Goal: Task Accomplishment & Management: Manage account settings

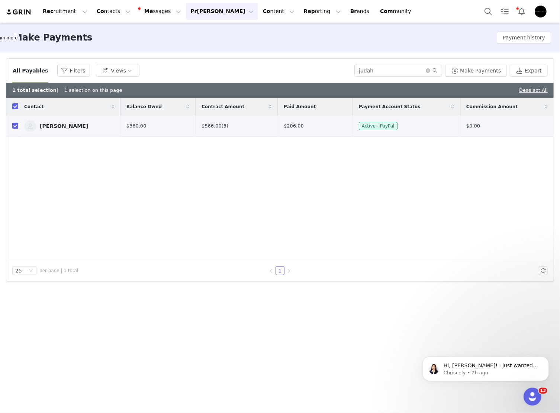
click at [197, 9] on button "[PERSON_NAME] [PERSON_NAME]" at bounding box center [222, 11] width 72 height 17
click at [196, 48] on span "Part nerships" at bounding box center [198, 46] width 34 height 6
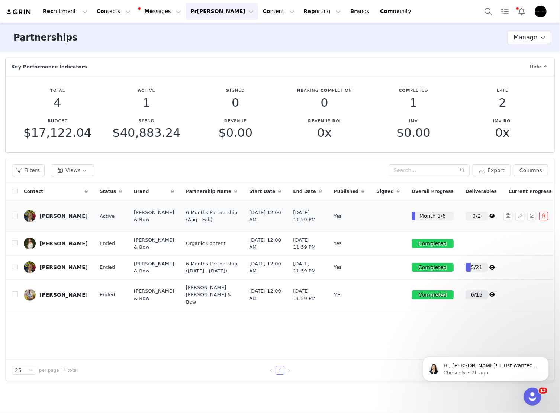
click at [68, 218] on div "Tatiana Piper" at bounding box center [63, 216] width 48 height 6
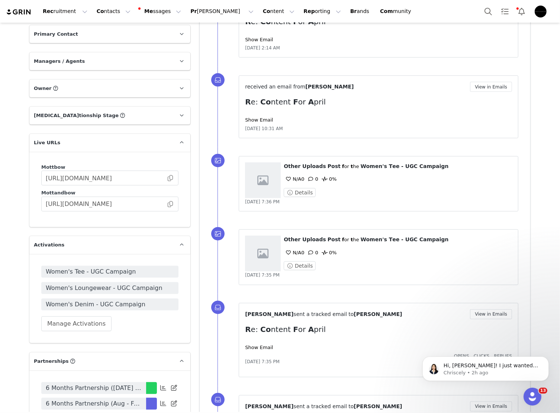
scroll to position [574, 0]
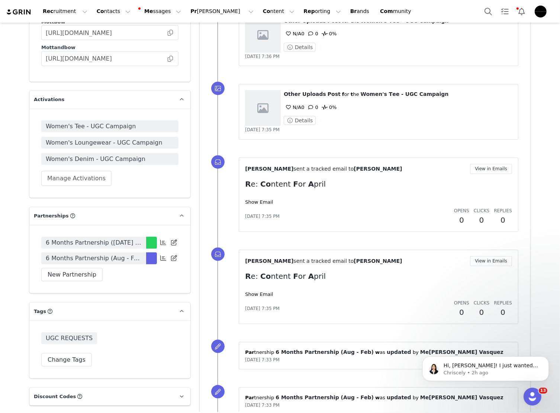
click at [171, 239] on icon at bounding box center [174, 242] width 6 height 6
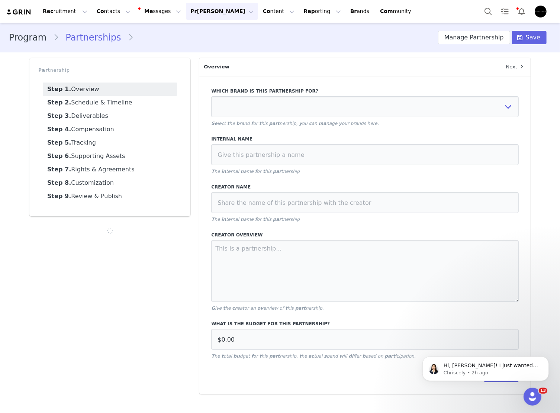
select select
type input "$3,396.00"
select select "7f29510e-0898-4a02-a768-e7f0c69f6634"
type input "6 Months Partnership (January - June 2025)"
type input "Tatiana Piper"
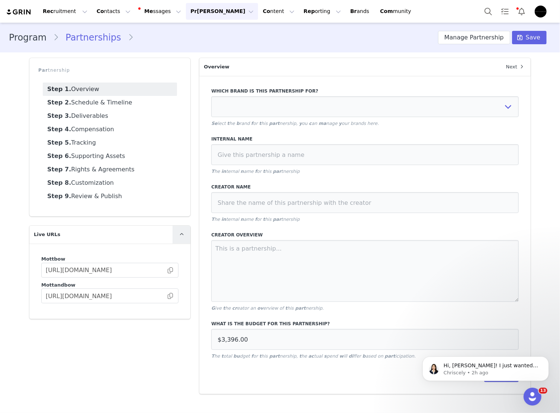
type textarea "6 months partnership from January to June 2025: 20 Brolls 25 Photos Whitelistin…"
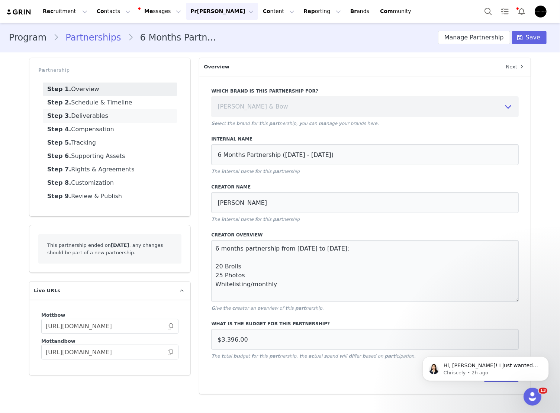
click at [124, 115] on link "Step 3. Deliverables" at bounding box center [110, 115] width 134 height 13
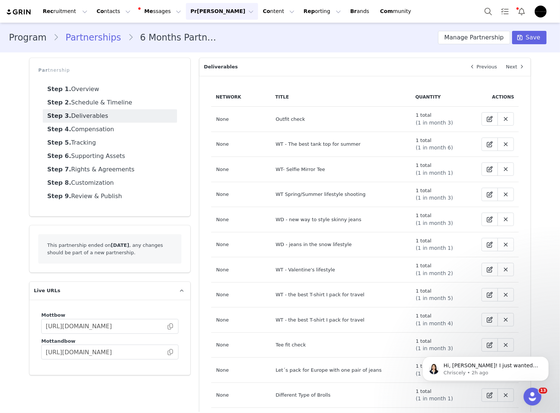
click at [88, 36] on link "Partnerships" at bounding box center [93, 37] width 69 height 13
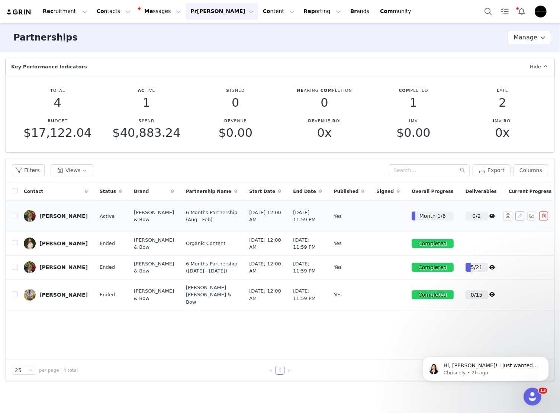
click at [522, 220] on button "button" at bounding box center [519, 216] width 9 height 9
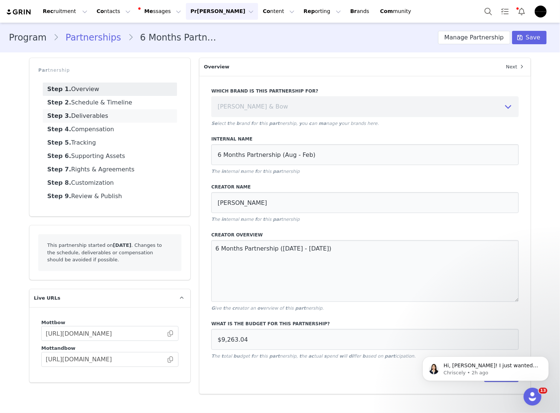
click at [138, 121] on link "Step 3. Deliverables" at bounding box center [110, 115] width 134 height 13
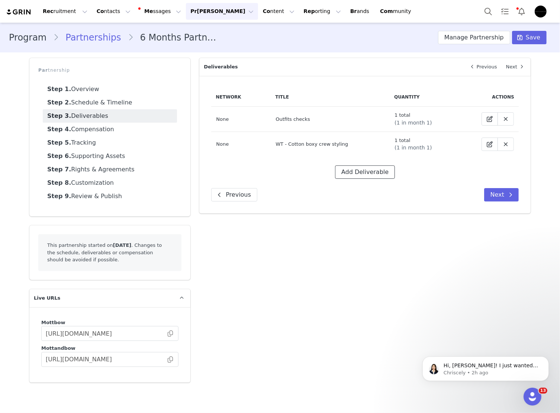
click at [367, 171] on button "Add Deliverable" at bounding box center [365, 171] width 60 height 13
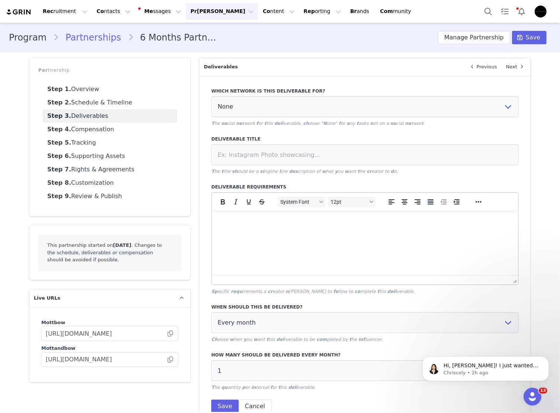
click at [394, 230] on html at bounding box center [365, 220] width 306 height 20
paste body "To enrich screen reader interactions, please activate Accessibility in Grammarl…"
click at [258, 165] on div at bounding box center [364, 154] width 307 height 21
click at [259, 148] on input at bounding box center [364, 154] width 307 height 21
paste input "Showing the Marcy tee from every angle"
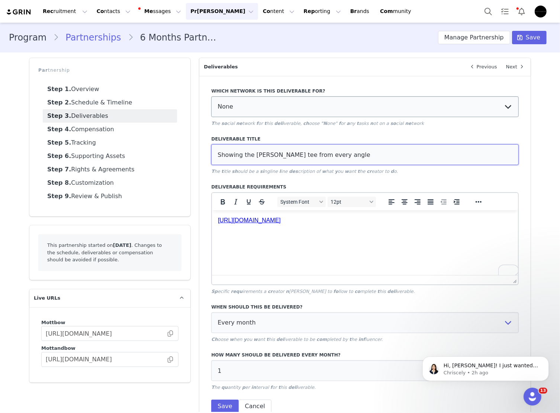
type input "Showing the Marcy tee from every angle"
click at [276, 97] on select "None YouTube Twitter Instagram Facebook Twitch TikTok Pinterest" at bounding box center [364, 106] width 307 height 21
click at [211, 96] on select "None YouTube Twitter Instagram Facebook Twitch TikTok Pinterest" at bounding box center [364, 106] width 307 height 21
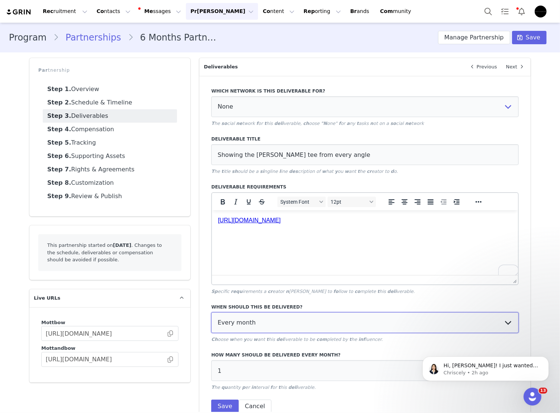
click at [265, 329] on select "Every month Every other month In specific months Throughout partnership" at bounding box center [364, 322] width 307 height 21
click at [211, 312] on select "Every month Every other month In specific months Throughout partnership" at bounding box center [364, 322] width 307 height 21
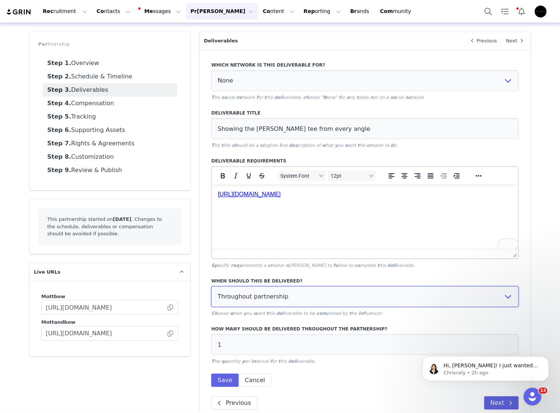
scroll to position [41, 0]
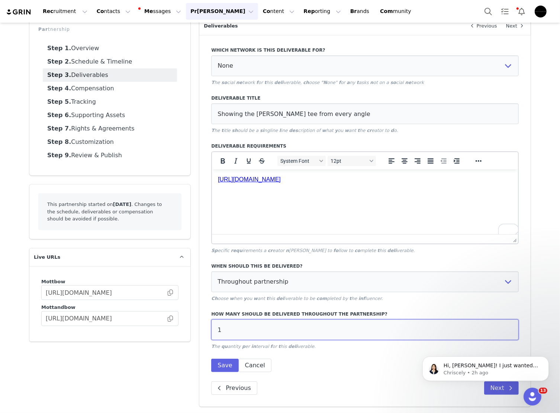
click at [272, 327] on input "1" at bounding box center [364, 329] width 307 height 21
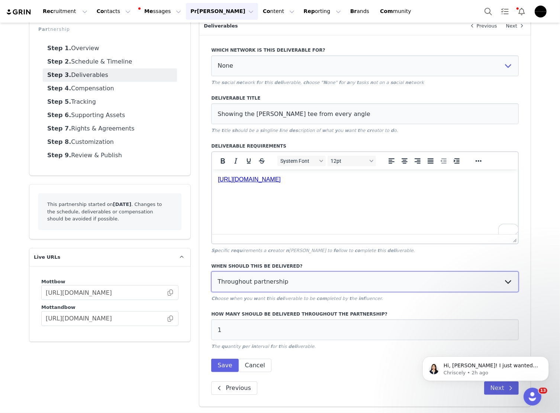
click at [257, 287] on select "Every month Every other month In specific months Throughout partnership" at bounding box center [364, 281] width 307 height 21
click at [211, 271] on select "Every month Every other month In specific months Throughout partnership" at bounding box center [364, 281] width 307 height 21
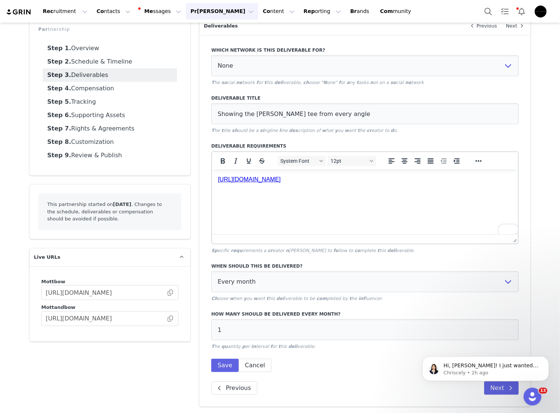
click at [252, 266] on label "When should this be delivered?" at bounding box center [364, 266] width 307 height 7
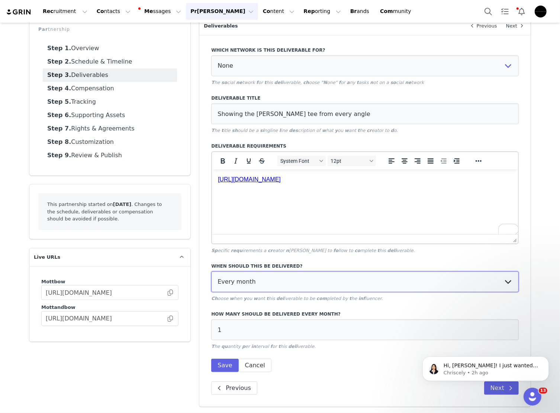
click at [250, 276] on select "Every month Every other month In specific months Throughout partnership" at bounding box center [364, 281] width 307 height 21
select select "alternate"
click at [211, 271] on select "Every month Every other month In specific months Throughout partnership" at bounding box center [364, 281] width 307 height 21
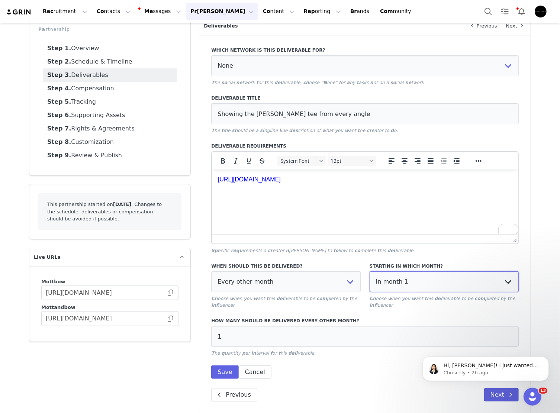
click at [401, 290] on select "In month 1 In month 2 In month 3 In month 4 In month 5 In month 6" at bounding box center [444, 281] width 149 height 21
click at [370, 271] on select "In month 1 In month 2 In month 3 In month 4 In month 5 In month 6" at bounding box center [444, 281] width 149 height 21
drag, startPoint x: 436, startPoint y: 535, endPoint x: 463, endPoint y: 213, distance: 323.8
click at [517, 194] on html "https://docs.google.com/document/d/1dPU0VwdkoUkK0Eycl49QDX1XrwOe-DAtzzkqvSImSLU…" at bounding box center [365, 186] width 306 height 35
click at [510, 186] on body "https://docs.google.com/document/d/1dPU0VwdkoUkK0Eycl49QDX1XrwOe-DAtzzkqvSImSLU…" at bounding box center [365, 186] width 294 height 23
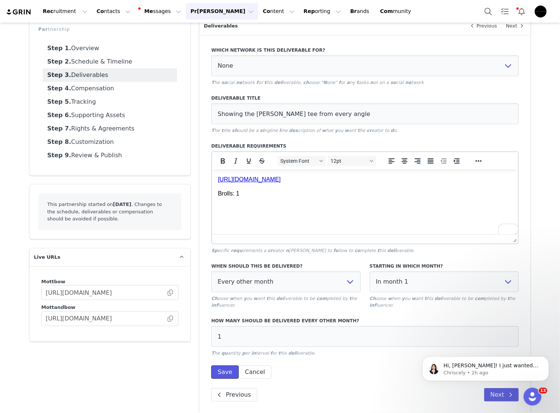
click at [215, 368] on button "Save" at bounding box center [224, 371] width 27 height 13
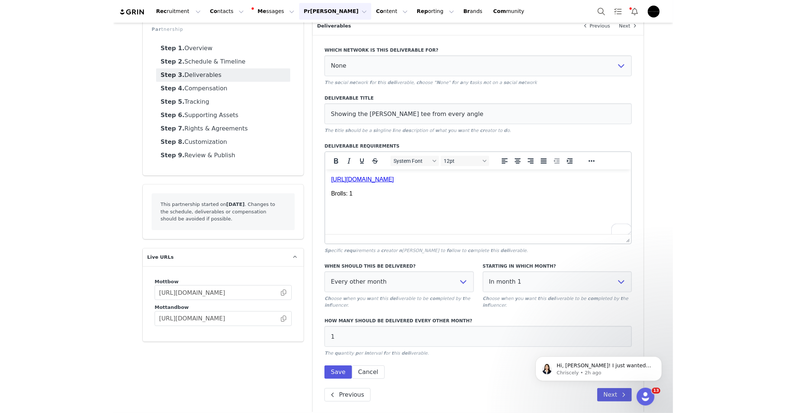
scroll to position [0, 0]
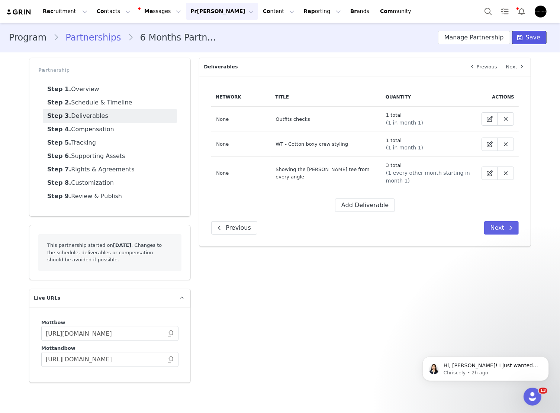
click at [543, 36] on button "Save" at bounding box center [529, 37] width 35 height 13
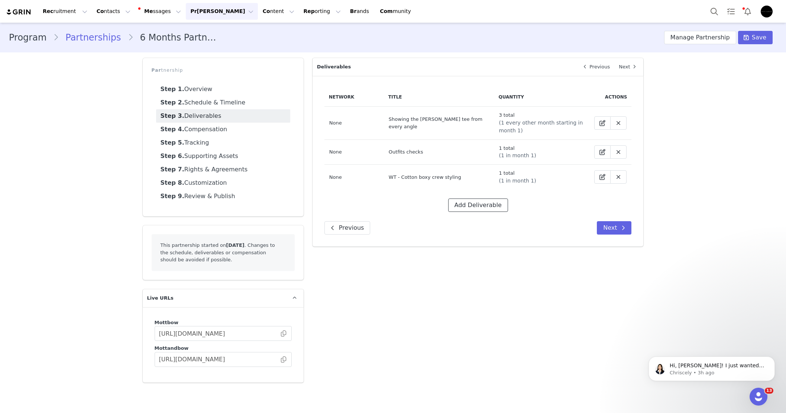
click at [475, 205] on button "Add Deliverable" at bounding box center [478, 205] width 60 height 13
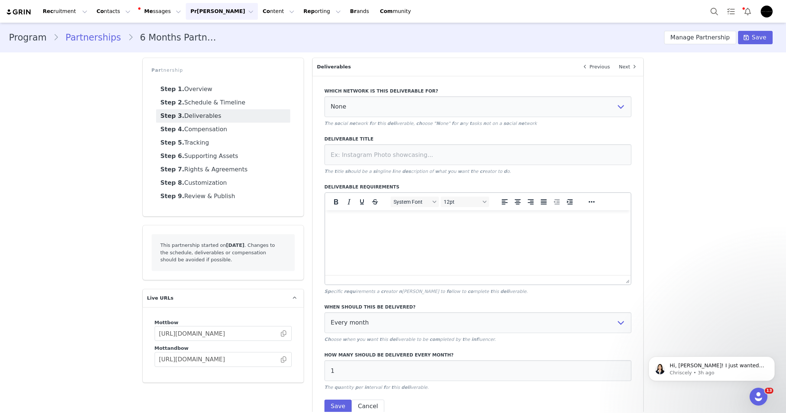
click at [445, 230] on html at bounding box center [478, 220] width 306 height 20
click at [398, 236] on p "To enrich screen reader interactions, please activate Accessibility in Grammarl…" at bounding box center [478, 234] width 294 height 8
click at [391, 220] on p "To enrich screen reader interactions, please activate Accessibility in Grammarl…" at bounding box center [478, 220] width 294 height 8
click at [360, 254] on body "https://docs.google.com/document/d/1ZputM2hTJQN-XDwFD_Hw7KE03xxLIkqvKQ1x5GJjRbQ…" at bounding box center [478, 241] width 294 height 51
click at [358, 249] on p "To enrich screen reader interactions, please activate Accessibility in Grammarl…" at bounding box center [478, 249] width 294 height 8
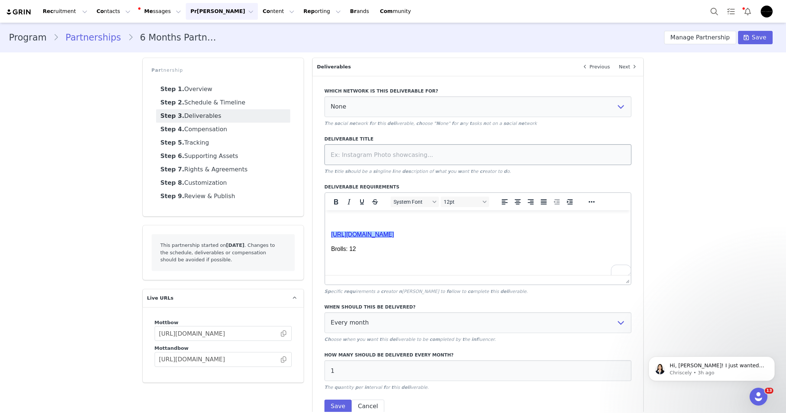
click at [423, 149] on input at bounding box center [478, 154] width 307 height 21
type input "WL_UGC request Date with Myself - Tatiana"
click at [418, 108] on select "None YouTube Twitter Instagram Facebook Twitch TikTok Pinterest" at bounding box center [478, 106] width 307 height 21
select select "9"
click at [325, 96] on select "None YouTube Twitter Instagram Facebook Twitch TikTok Pinterest" at bounding box center [478, 106] width 307 height 21
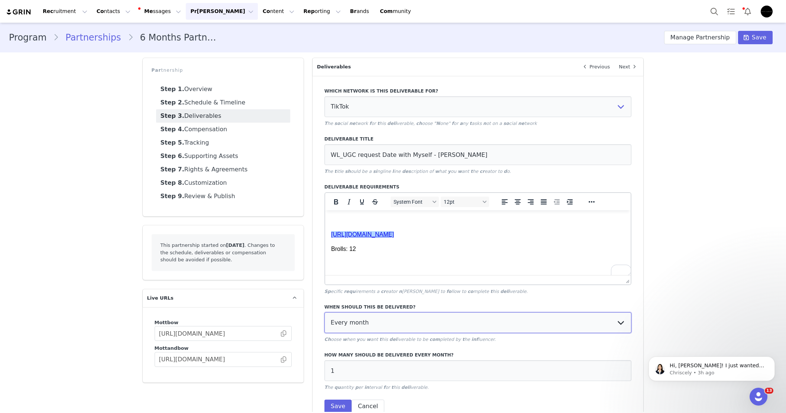
click at [412, 322] on select "Every month Every other month In specific months Throughout partnership" at bounding box center [478, 322] width 307 height 21
select select "specific"
click at [325, 312] on select "Every month Every other month In specific months Throughout partnership" at bounding box center [478, 322] width 307 height 21
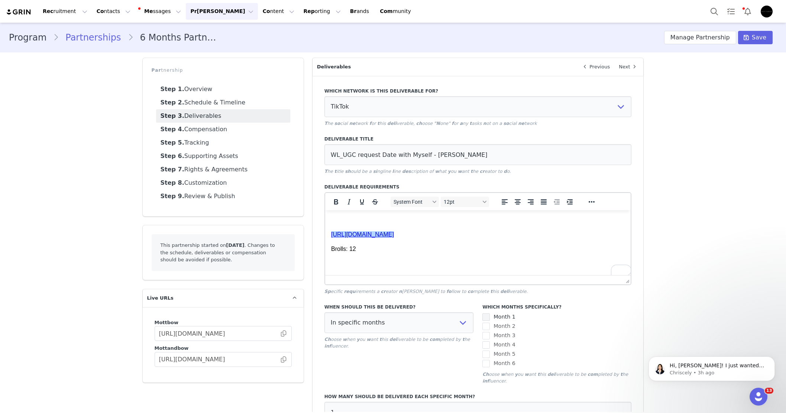
click at [485, 317] on span at bounding box center [486, 316] width 7 height 7
click at [490, 313] on input "Month 1" at bounding box center [490, 313] width 0 height 0
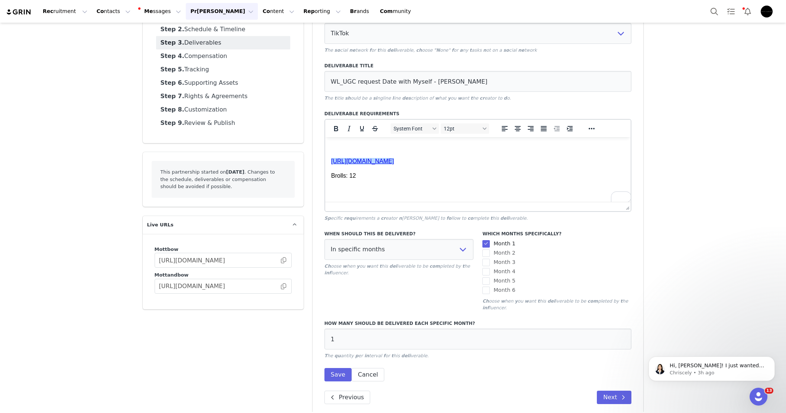
scroll to position [74, 0]
click at [325, 377] on button "Save" at bounding box center [338, 373] width 27 height 13
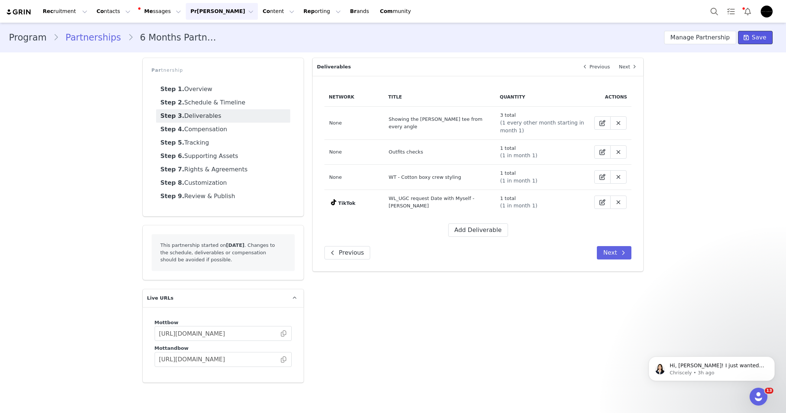
click at [559, 35] on span "Save" at bounding box center [759, 37] width 14 height 9
click at [559, 200] on icon at bounding box center [603, 202] width 6 height 6
select select "9"
select select "specific"
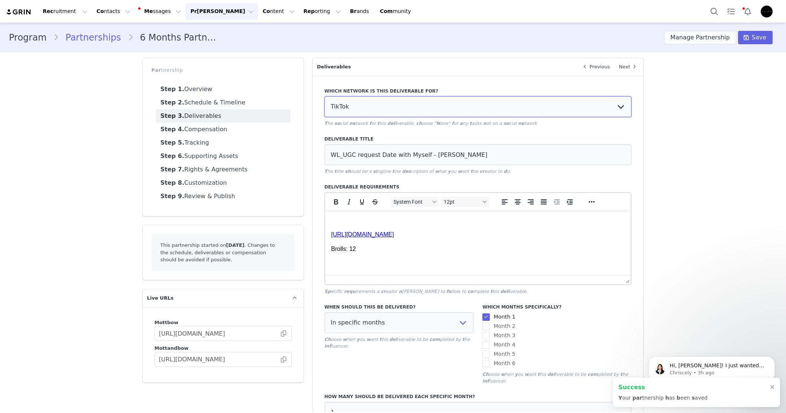
click at [369, 108] on select "None YouTube Twitter Instagram Facebook Twitch TikTok Pinterest" at bounding box center [478, 106] width 307 height 21
select select
click at [325, 96] on select "None YouTube Twitter Instagram Facebook Twitch TikTok Pinterest" at bounding box center [478, 106] width 307 height 21
click at [559, 40] on span "Save" at bounding box center [759, 37] width 14 height 9
click at [285, 330] on input "https://mottbow.grin.live/92d5faeb-672c-4ddd-b8cc-ab1be5a55004" at bounding box center [223, 333] width 137 height 15
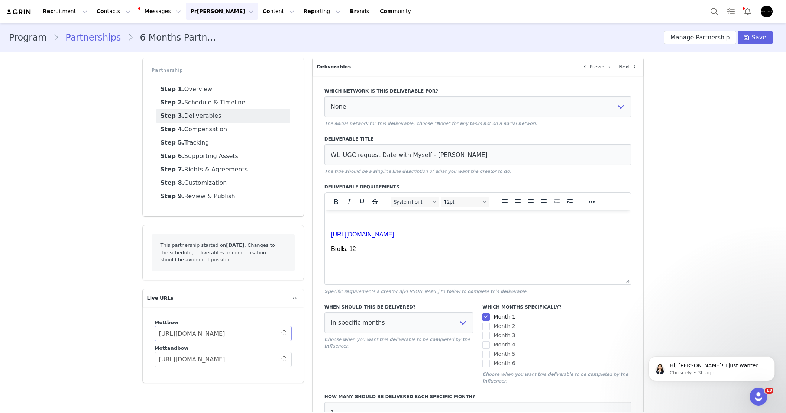
click at [283, 333] on span at bounding box center [283, 333] width 7 height 0
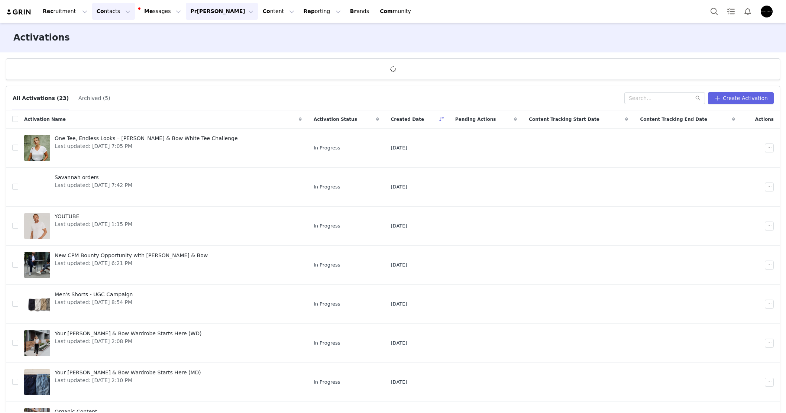
click at [92, 19] on button "Co ntacts Co ntacts" at bounding box center [113, 11] width 43 height 17
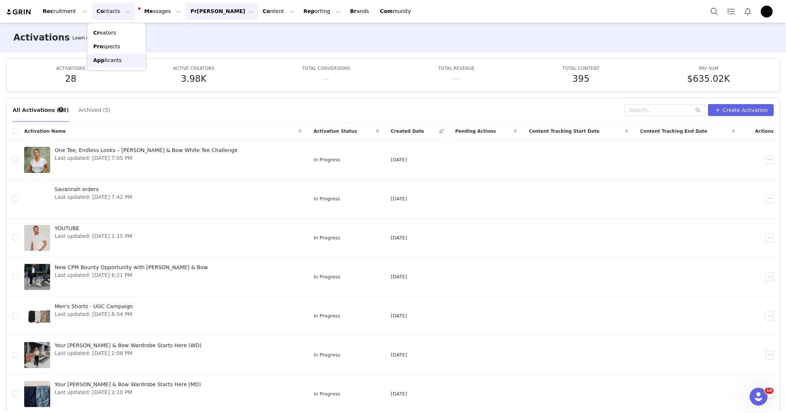
click at [99, 58] on span "App" at bounding box center [99, 60] width 12 height 6
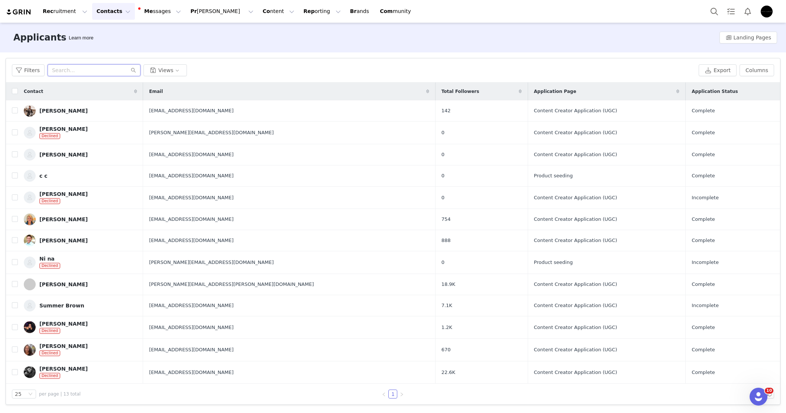
click at [102, 74] on input "text" at bounding box center [94, 70] width 93 height 12
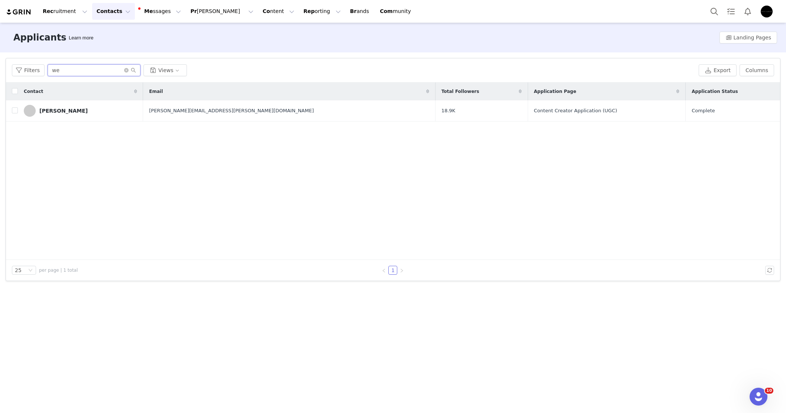
type input "we"
click at [101, 5] on button "Co ntacts Co ntacts" at bounding box center [113, 11] width 43 height 17
click at [211, 13] on button "Pr ogram Pr ogram" at bounding box center [222, 11] width 72 height 17
click at [219, 35] on div "Act ivations" at bounding box center [204, 33] width 50 height 8
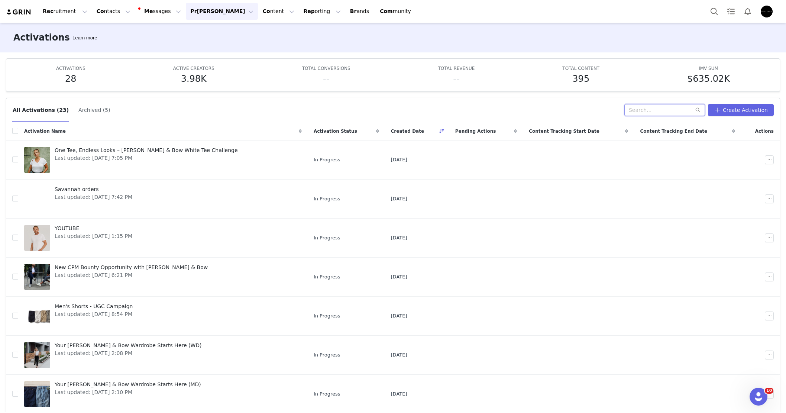
click at [664, 116] on input "text" at bounding box center [665, 110] width 81 height 12
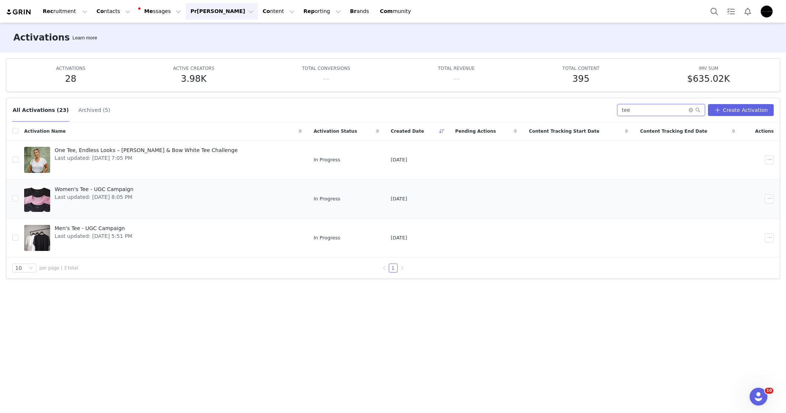
type input "tee"
click at [109, 194] on span "Last updated: Jan 24, 2025 8:05 PM" at bounding box center [94, 197] width 79 height 8
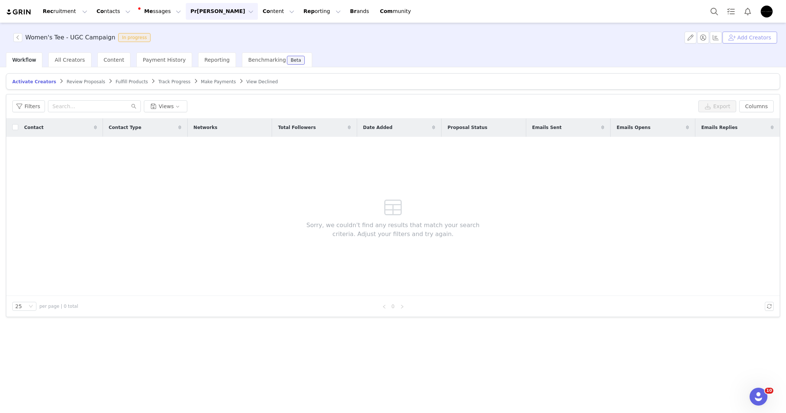
click at [758, 38] on button "Add Creators" at bounding box center [750, 38] width 55 height 12
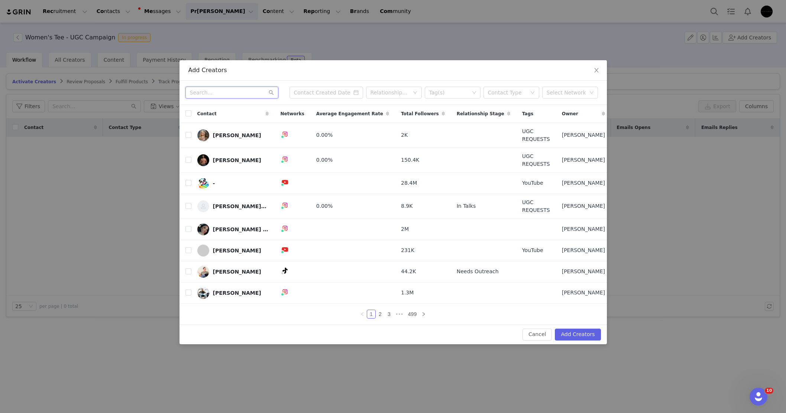
click at [229, 93] on input "text" at bounding box center [231, 93] width 93 height 12
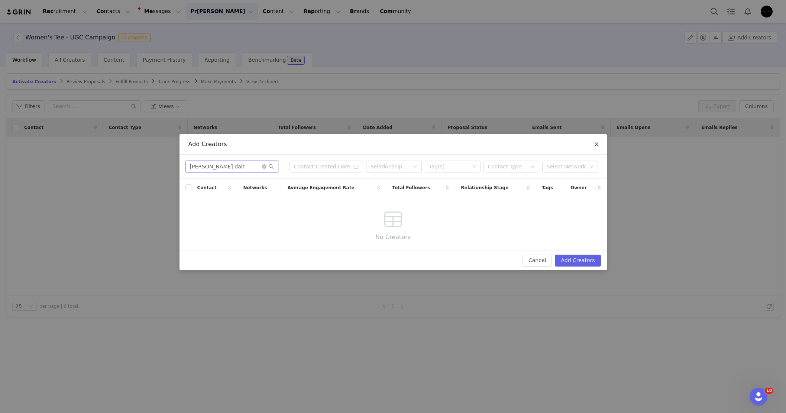
type input "chelsea dalt"
click at [590, 140] on span "Close" at bounding box center [596, 144] width 21 height 21
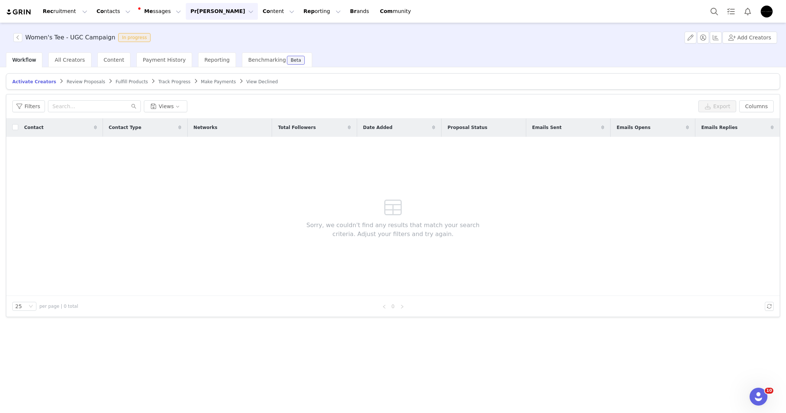
click at [164, 81] on span "Track Progress" at bounding box center [174, 81] width 32 height 5
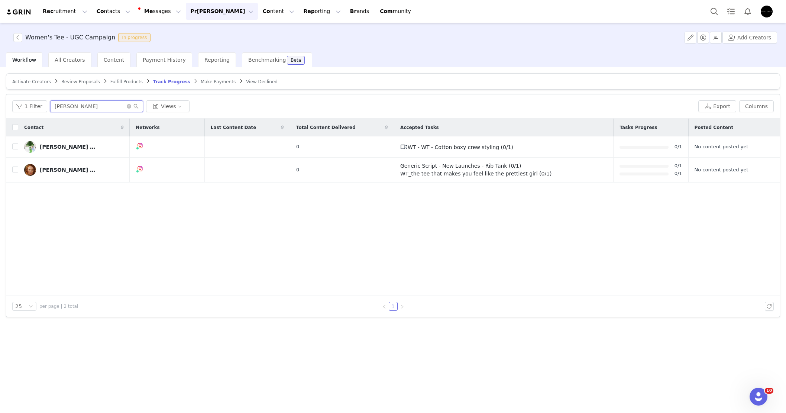
click at [111, 106] on input "sarah" at bounding box center [96, 106] width 93 height 12
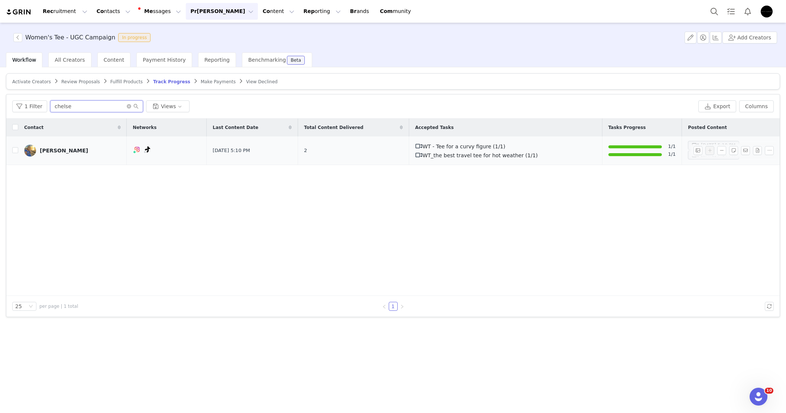
type input "chelse"
click at [52, 148] on div "[PERSON_NAME]" at bounding box center [64, 151] width 48 height 6
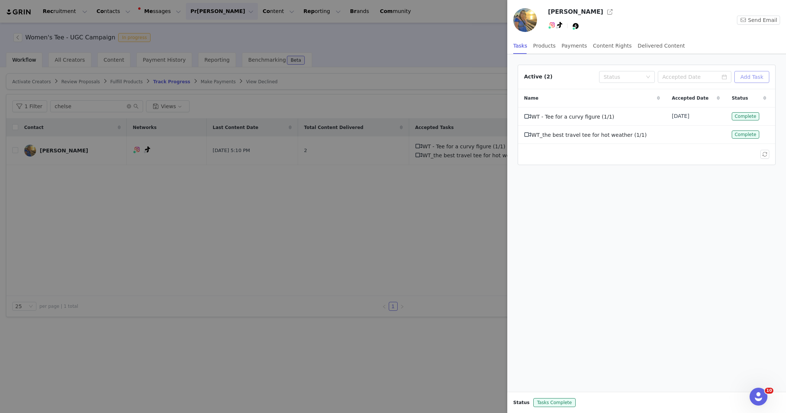
click at [746, 75] on button "Add Task" at bounding box center [752, 77] width 35 height 12
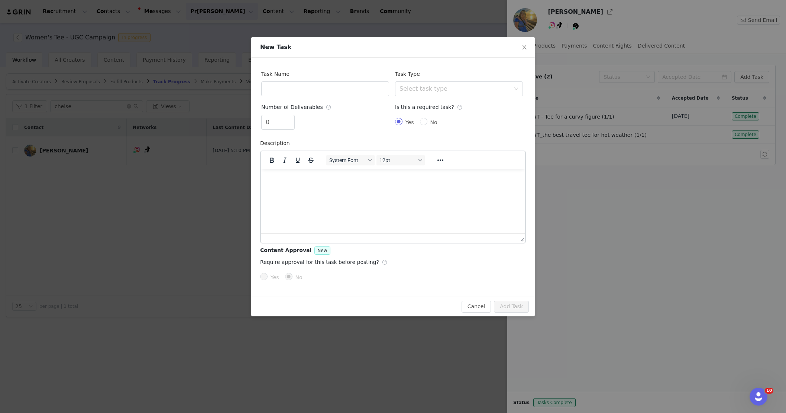
click at [417, 188] on html at bounding box center [393, 178] width 264 height 20
click at [307, 81] on input "text" at bounding box center [325, 88] width 128 height 15
paste input "WT_The Muffin Top Ping Pong"
type input "WT_The Muffin Top Ping Pong"
click at [447, 83] on div "Select task type" at bounding box center [457, 89] width 114 height 14
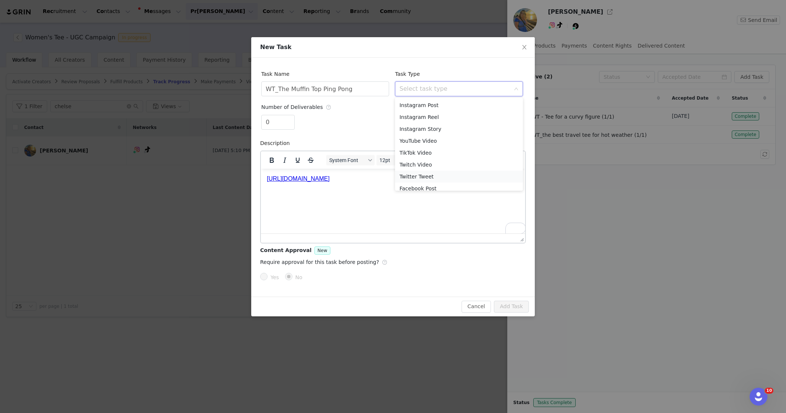
drag, startPoint x: 516, startPoint y: 131, endPoint x: 509, endPoint y: 177, distance: 46.3
click at [509, 177] on ul "Instagram Post Instagram Reel Instagram Story YouTube Video TikTok Video Twitch…" at bounding box center [459, 144] width 128 height 93
click at [480, 187] on li "Custom Task" at bounding box center [459, 184] width 128 height 12
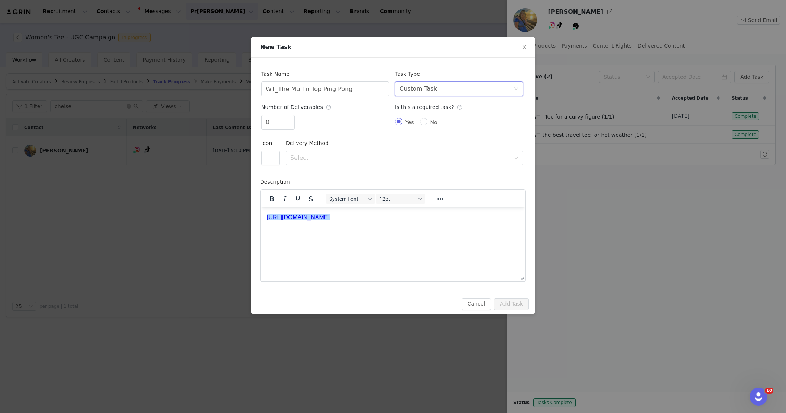
scroll to position [0, 0]
click at [275, 119] on input "0" at bounding box center [278, 122] width 33 height 14
type input "1"
click at [290, 118] on icon "icon: up" at bounding box center [291, 119] width 3 height 3
click at [275, 155] on button "button" at bounding box center [270, 158] width 19 height 15
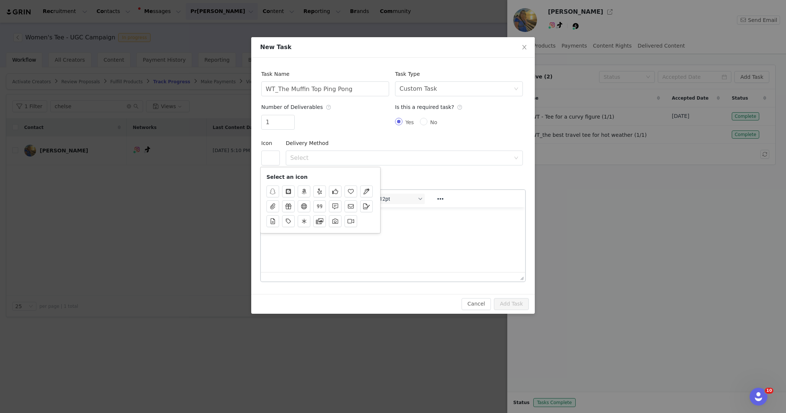
click at [352, 214] on div at bounding box center [321, 206] width 108 height 42
click at [351, 220] on button "button" at bounding box center [351, 221] width 13 height 12
click at [340, 157] on div "Select" at bounding box center [400, 157] width 220 height 7
click at [327, 185] on li "URL" at bounding box center [404, 186] width 237 height 12
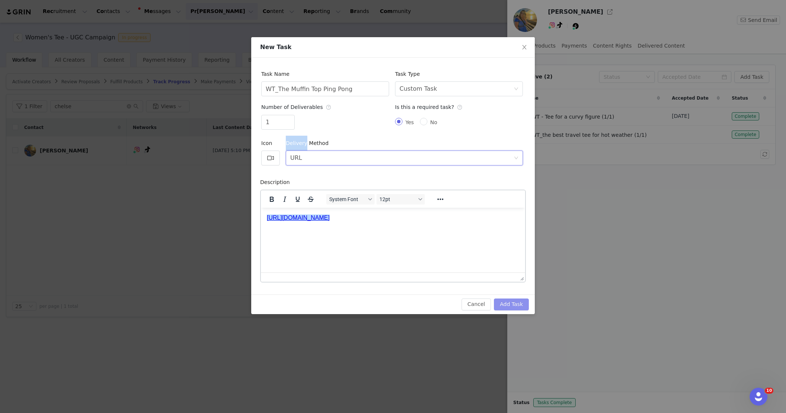
click at [516, 303] on button "Add Task" at bounding box center [511, 305] width 35 height 12
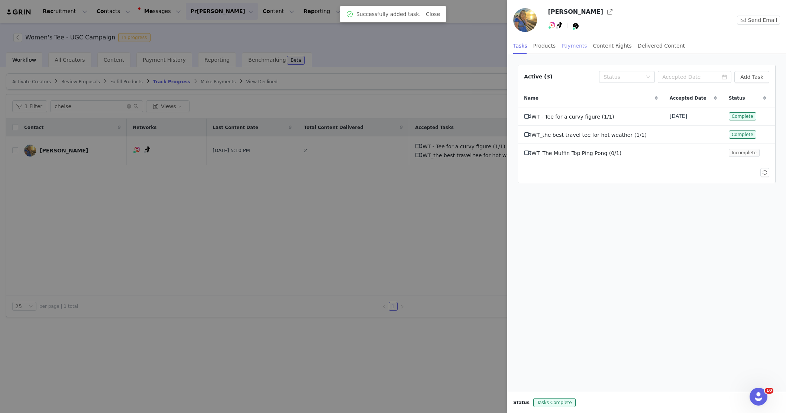
click at [577, 51] on div "Payments" at bounding box center [575, 46] width 26 height 17
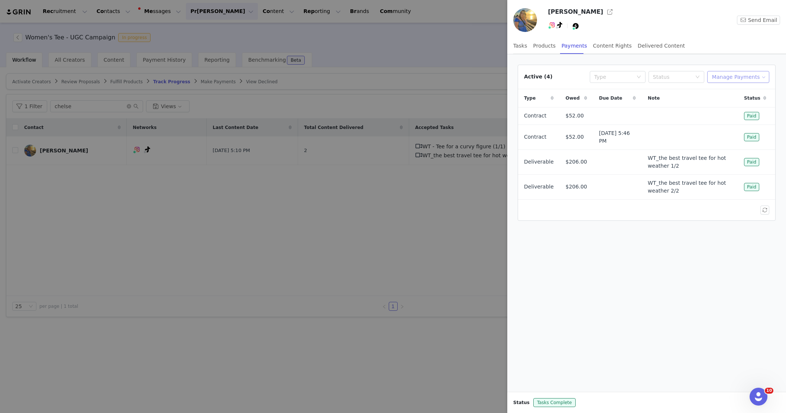
click at [724, 72] on button "Manage Payments" at bounding box center [738, 77] width 62 height 12
click at [729, 106] on span "Add Payable" at bounding box center [741, 104] width 32 height 8
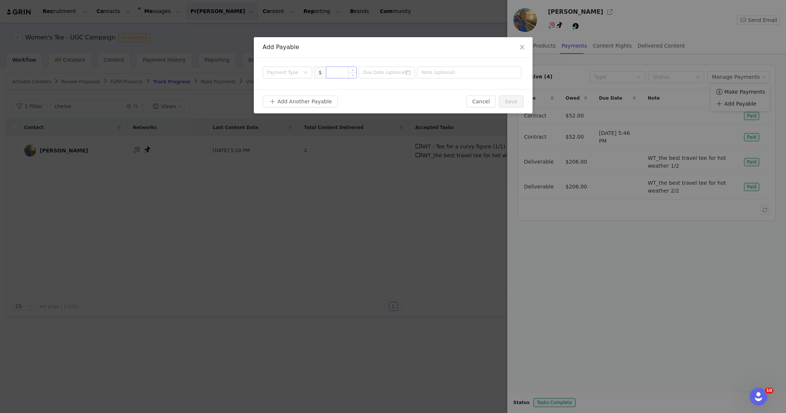
click at [338, 69] on input at bounding box center [341, 72] width 30 height 11
type input "103"
click at [325, 94] on div "Add Another Payable Cancel Save" at bounding box center [393, 101] width 279 height 24
click at [325, 99] on button "Add Another Payable" at bounding box center [300, 102] width 75 height 12
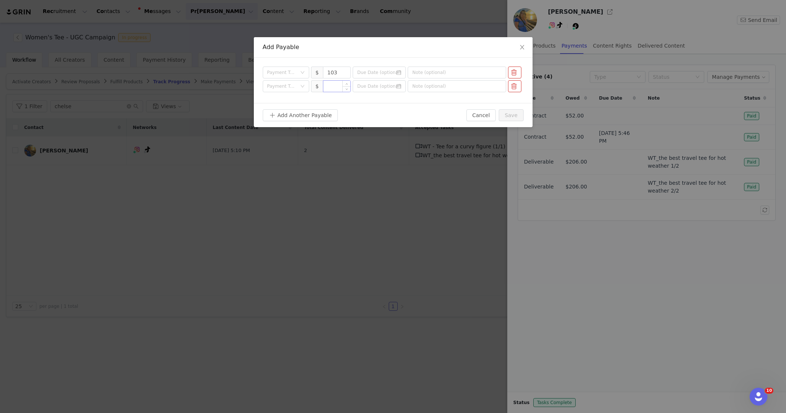
click at [336, 87] on input at bounding box center [337, 86] width 28 height 11
type input "103"
click at [304, 75] on div "Payment Type" at bounding box center [286, 73] width 46 height 12
click at [296, 109] on li "Deliverable" at bounding box center [285, 111] width 46 height 12
click at [299, 87] on div "Payment Type" at bounding box center [283, 86] width 33 height 11
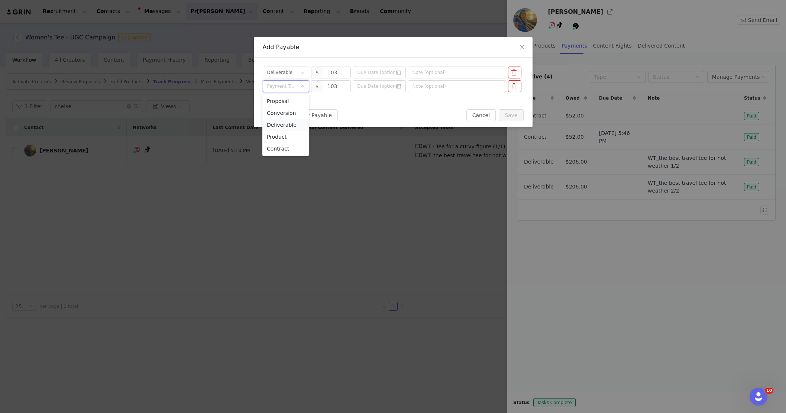
click at [294, 126] on li "Deliverable" at bounding box center [285, 125] width 46 height 12
click at [469, 74] on input "text" at bounding box center [457, 73] width 99 height 12
paste input "WT_The Muffin Top Ping Pong"
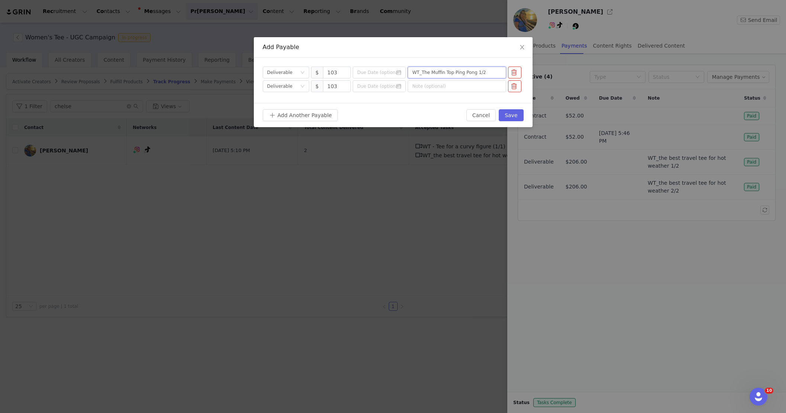
type input "WT_The Muffin Top Ping Pong 1/2"
click at [475, 92] on div "Payment Type Deliverable $ 103 WT_The Muffin Top Ping Pong 1/2 Payment Type Del…" at bounding box center [393, 80] width 279 height 45
click at [475, 85] on input "text" at bounding box center [457, 86] width 99 height 12
paste input "WT_The Muffin Top Ping Pong"
type input "WT_The Muffin Top Ping Pong 2/2"
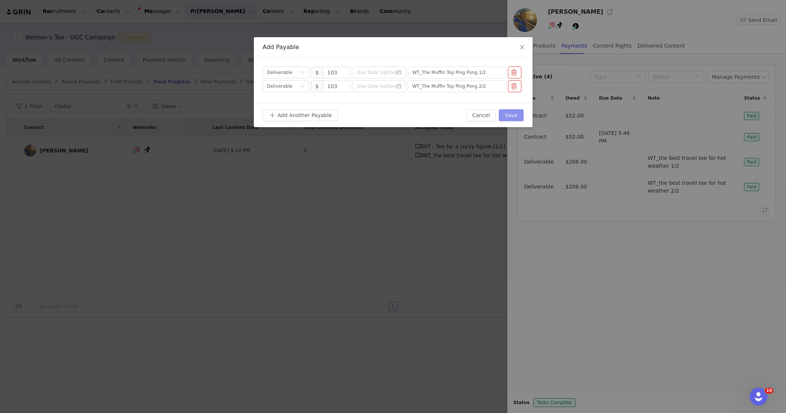
click at [513, 119] on button "Save" at bounding box center [511, 115] width 25 height 12
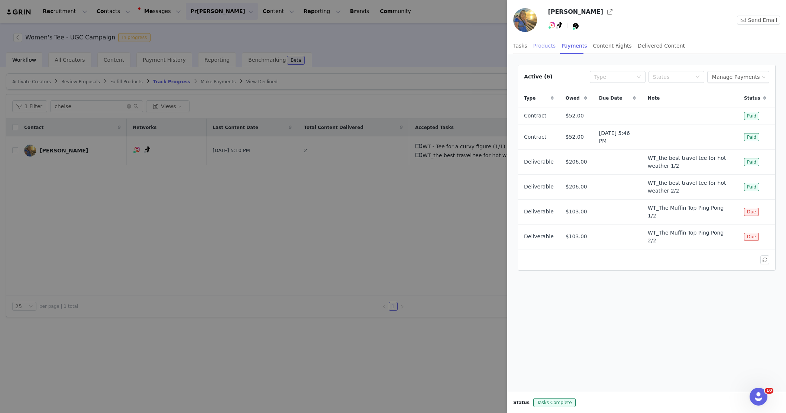
click at [554, 48] on div "Products" at bounding box center [544, 46] width 22 height 17
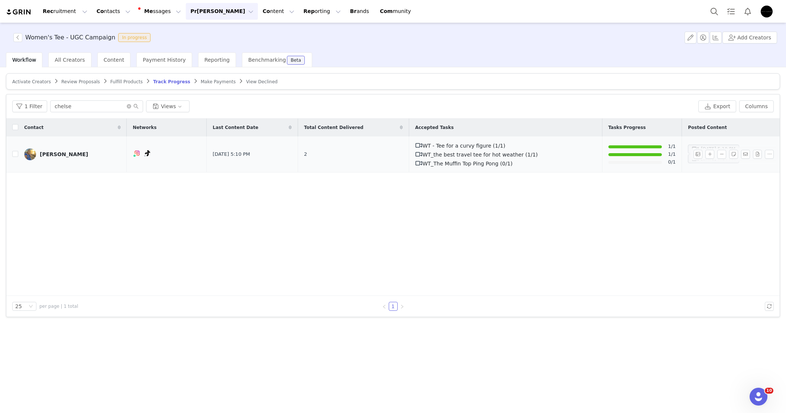
click at [69, 149] on link "[PERSON_NAME]" at bounding box center [72, 154] width 97 height 12
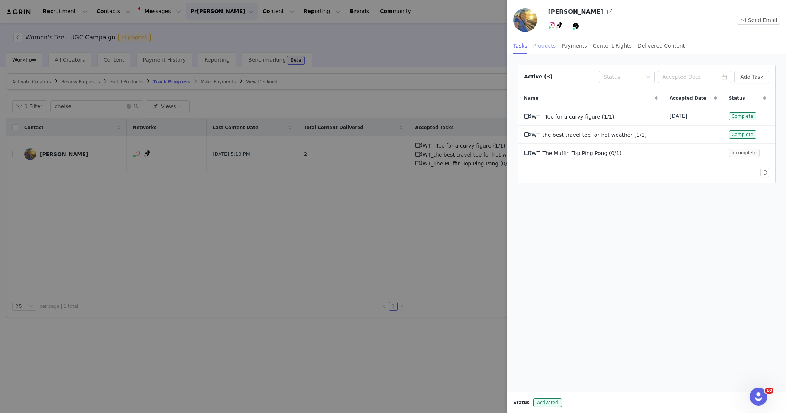
click at [545, 48] on div "Products" at bounding box center [544, 46] width 22 height 17
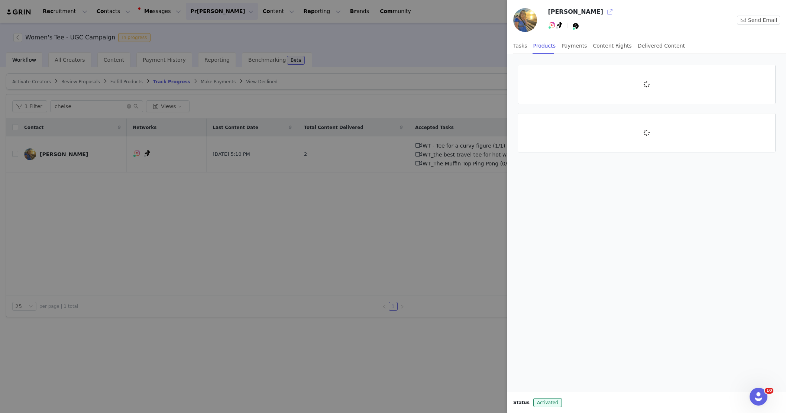
click at [604, 12] on button "button" at bounding box center [610, 12] width 12 height 12
click at [580, 40] on div "Payments" at bounding box center [575, 46] width 26 height 17
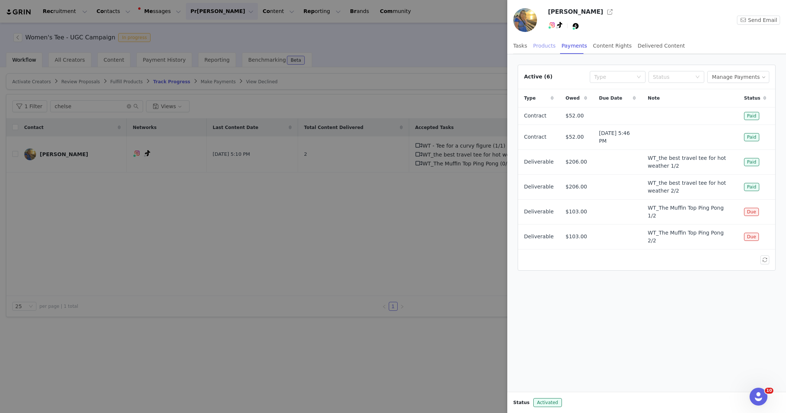
click at [536, 44] on div "Products" at bounding box center [544, 46] width 22 height 17
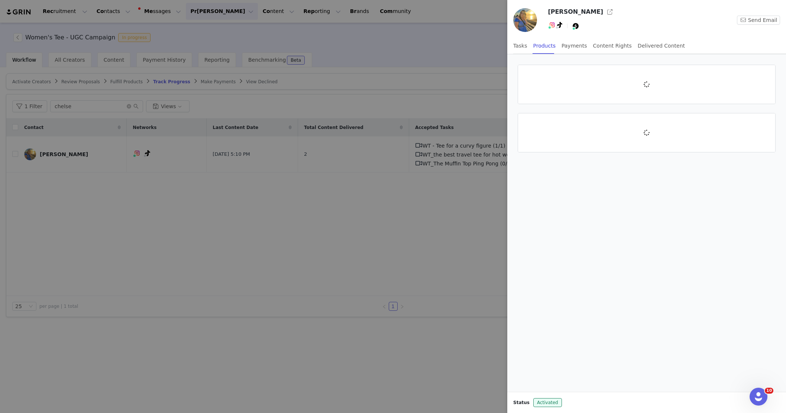
click at [397, 168] on div at bounding box center [393, 206] width 786 height 413
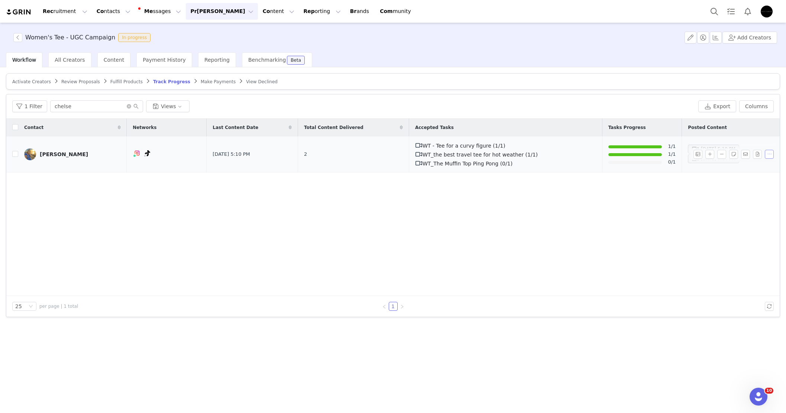
click at [769, 157] on button "button" at bounding box center [769, 154] width 9 height 9
click at [64, 156] on div "[PERSON_NAME]" at bounding box center [64, 154] width 48 height 6
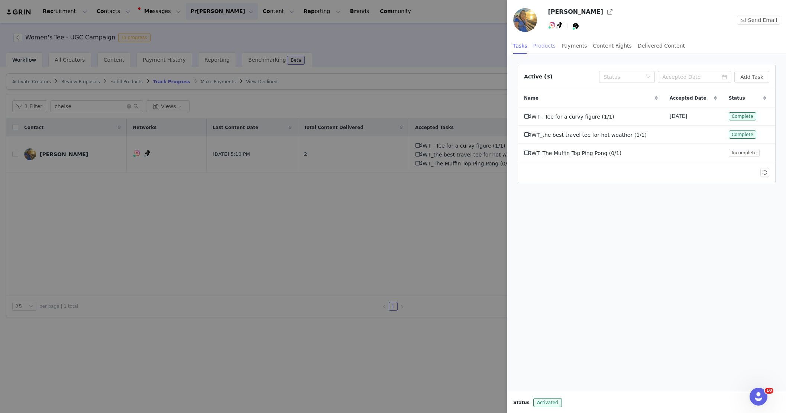
click at [552, 51] on div "Products" at bounding box center [544, 46] width 22 height 17
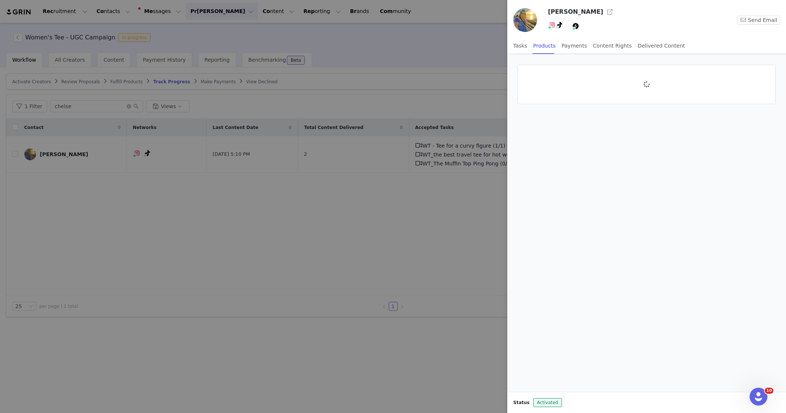
click at [300, 55] on div at bounding box center [393, 206] width 786 height 413
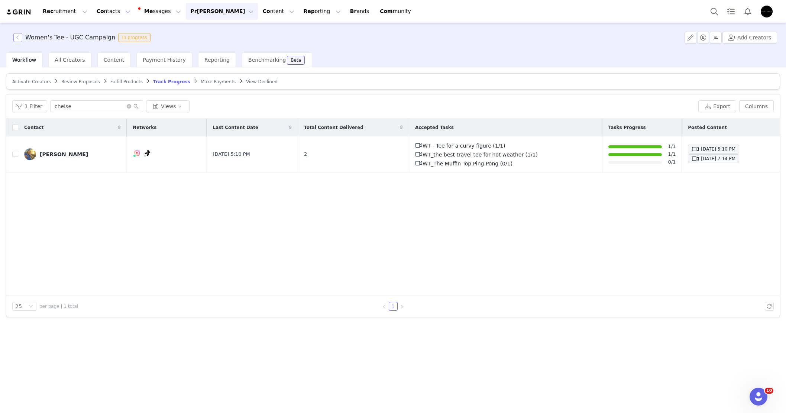
click at [15, 38] on button "button" at bounding box center [17, 37] width 9 height 9
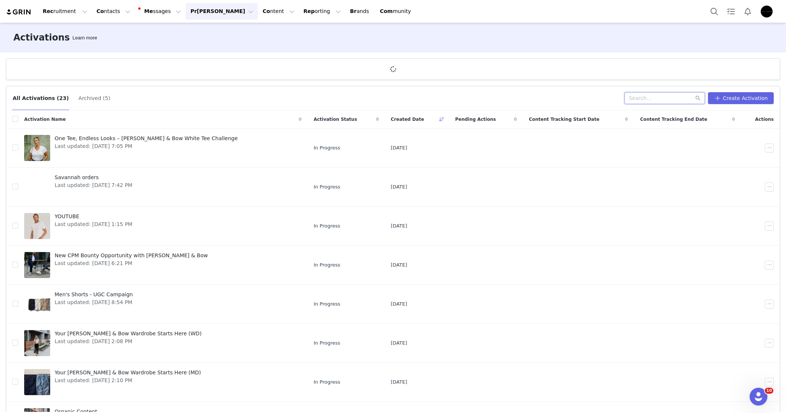
click at [635, 93] on input "text" at bounding box center [665, 98] width 81 height 12
type input "f"
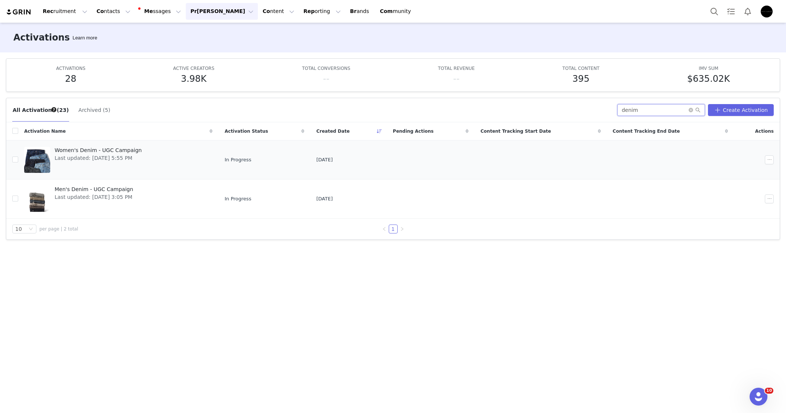
type input "denim"
click at [206, 162] on link "Women's Denim - UGC Campaign Last updated: Nov 12, 2024 5:55 PM" at bounding box center [118, 160] width 188 height 30
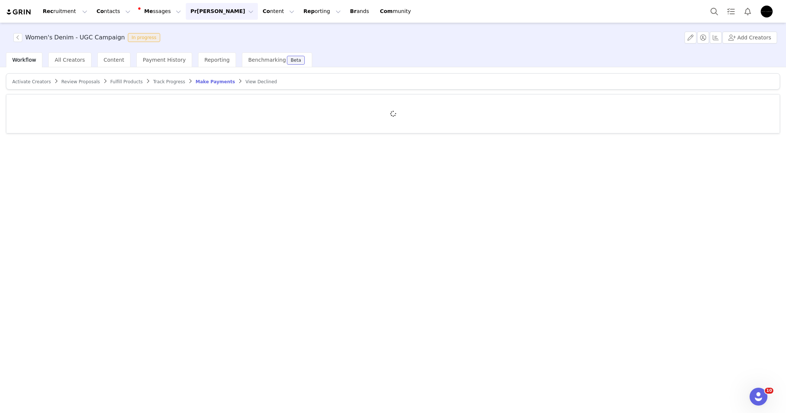
click at [33, 84] on div "Activate Creators" at bounding box center [31, 82] width 39 height 6
click at [32, 81] on span "Activate Creators" at bounding box center [31, 81] width 39 height 5
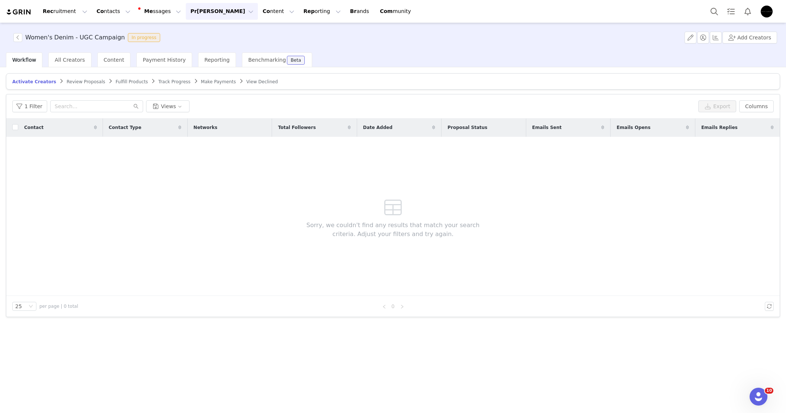
click at [149, 80] on span "Activate Creators Review Proposals Fulfill Products Track Progress Make Payment…" at bounding box center [145, 82] width 269 height 6
click at [159, 80] on span "Track Progress" at bounding box center [174, 81] width 32 height 5
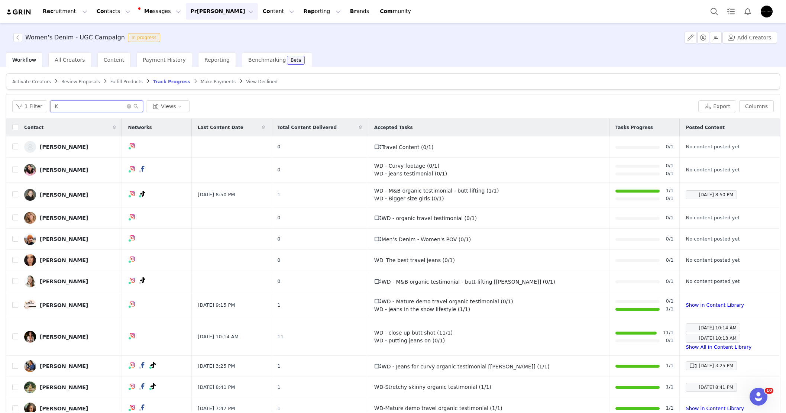
click at [101, 101] on input "K" at bounding box center [96, 106] width 93 height 12
paste input "Brookelynn Elizabeth"
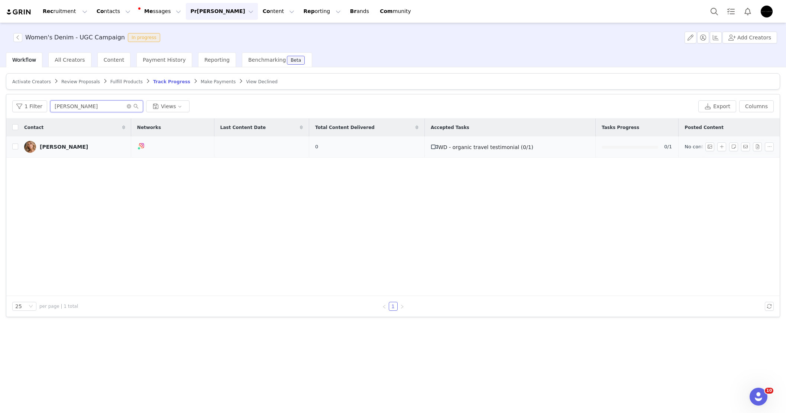
type input "Brookelynn Elizabeth"
click at [62, 140] on td "Brookelynn Elizabeth" at bounding box center [74, 146] width 113 height 21
click at [62, 144] on div "Brookelynn Elizabeth" at bounding box center [64, 147] width 48 height 6
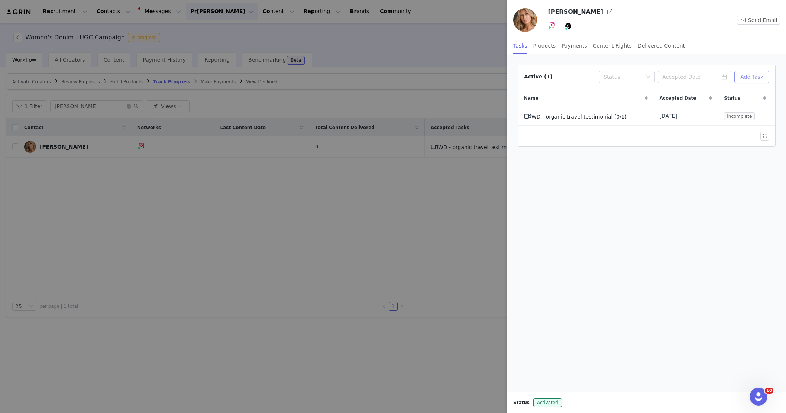
click at [748, 77] on button "Add Task" at bounding box center [752, 77] width 35 height 12
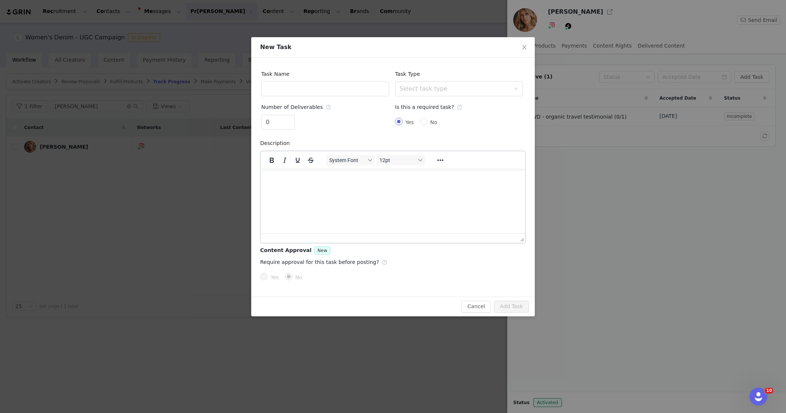
click at [400, 188] on html at bounding box center [393, 178] width 264 height 20
paste body "To enrich screen reader interactions, please activate Accessibility in Grammarl…"
click at [329, 92] on input "text" at bounding box center [325, 88] width 128 height 15
click at [464, 91] on div "Select task type" at bounding box center [455, 88] width 111 height 7
type input "WD - Jeans Testimonial"
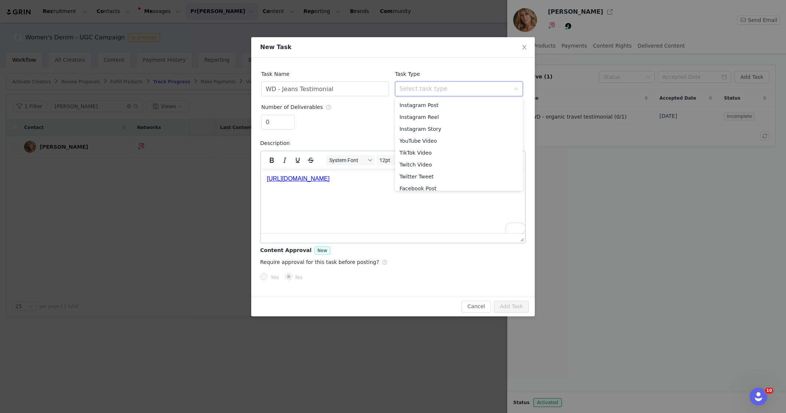
scroll to position [29, 0]
click at [490, 188] on li "Custom Task" at bounding box center [459, 184] width 128 height 12
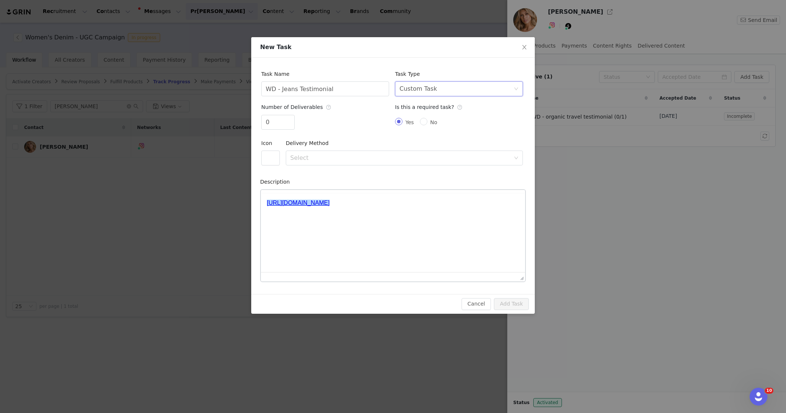
scroll to position [0, 0]
drag, startPoint x: 264, startPoint y: 128, endPoint x: 285, endPoint y: 126, distance: 21.2
click at [264, 128] on input "0" at bounding box center [278, 122] width 33 height 14
type input "1"
click at [291, 117] on span "Increase Value" at bounding box center [291, 119] width 8 height 9
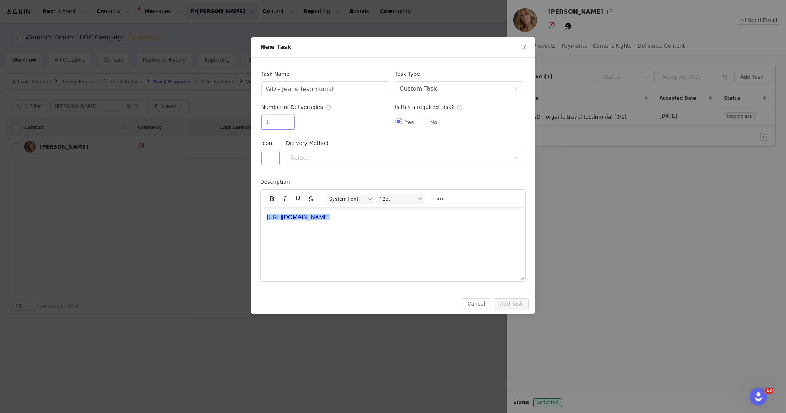
click at [278, 160] on button "button" at bounding box center [270, 158] width 19 height 15
drag, startPoint x: 350, startPoint y: 223, endPoint x: 347, endPoint y: 218, distance: 6.5
click at [350, 223] on button "button" at bounding box center [351, 221] width 13 height 12
click at [332, 164] on div "Select" at bounding box center [401, 158] width 223 height 14
click at [333, 184] on li "URL" at bounding box center [404, 186] width 237 height 12
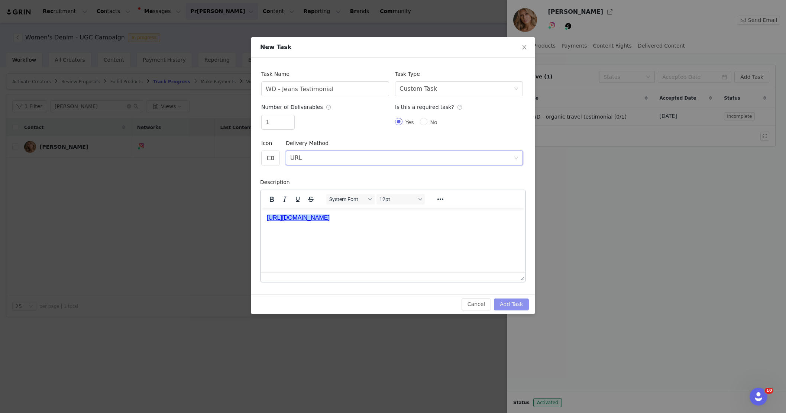
click at [515, 304] on button "Add Task" at bounding box center [511, 305] width 35 height 12
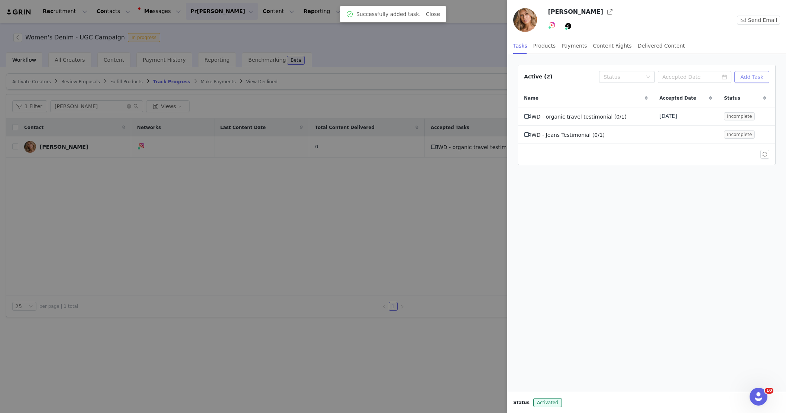
click at [750, 74] on button "Add Task" at bounding box center [752, 77] width 35 height 12
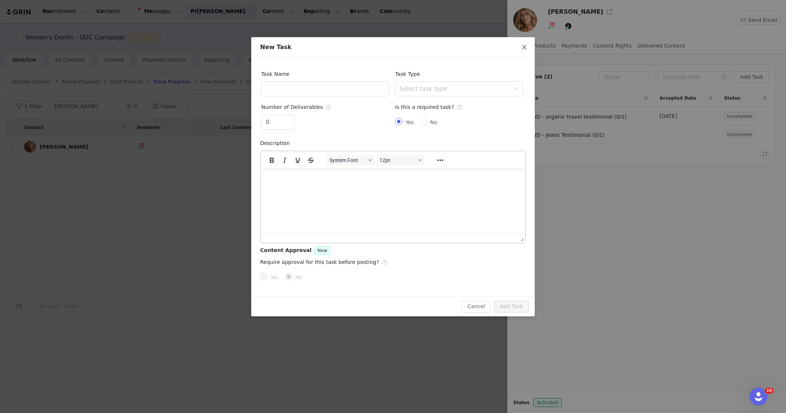
click at [531, 49] on span "Close" at bounding box center [524, 47] width 21 height 21
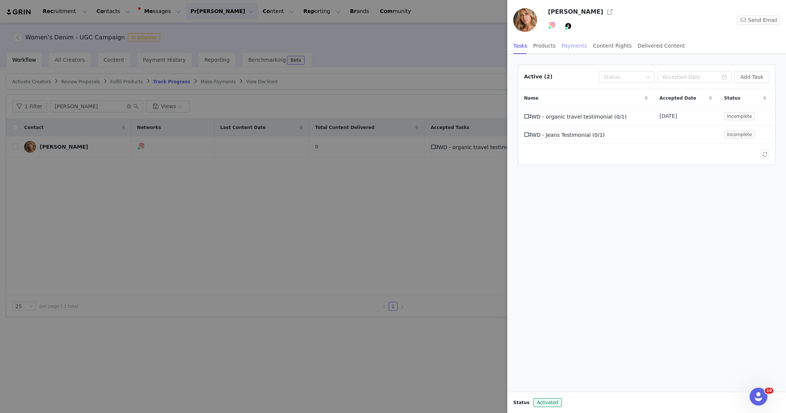
click at [567, 45] on div "Payments" at bounding box center [575, 46] width 26 height 17
click at [750, 79] on button "Manage Payments" at bounding box center [738, 77] width 62 height 12
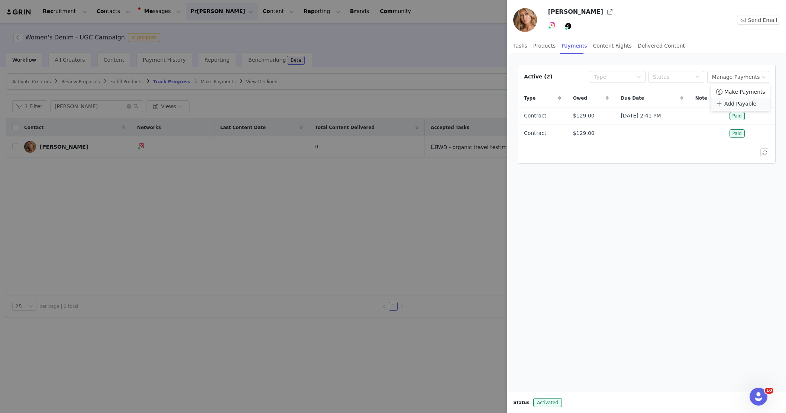
click at [735, 103] on span "Add Payable" at bounding box center [741, 104] width 32 height 8
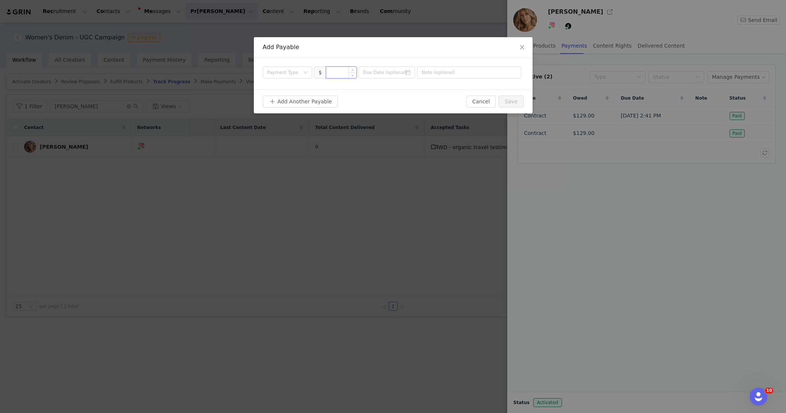
click at [345, 75] on input at bounding box center [341, 72] width 30 height 11
type input "129"
click at [320, 93] on div "Add Another Payable Cancel Save" at bounding box center [393, 101] width 279 height 24
click at [329, 96] on button "Add Another Payable" at bounding box center [300, 102] width 75 height 12
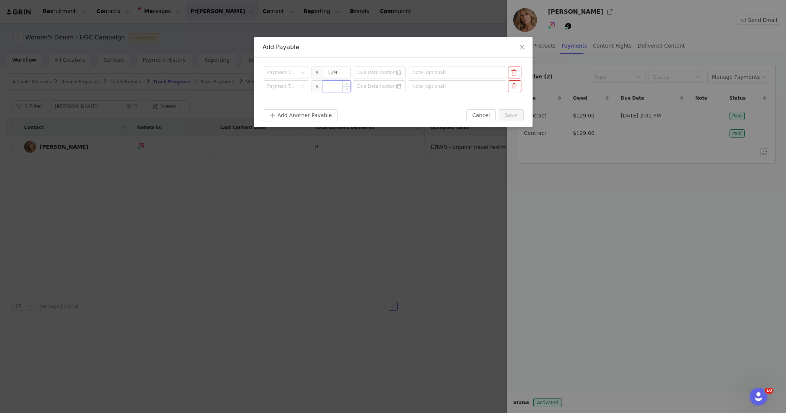
click at [337, 87] on input at bounding box center [337, 86] width 28 height 11
type input "129"
click at [303, 67] on div "Payment Type" at bounding box center [286, 73] width 46 height 12
click at [296, 112] on li "Deliverable" at bounding box center [285, 111] width 46 height 12
click at [296, 91] on div "Payment Type" at bounding box center [283, 86] width 33 height 11
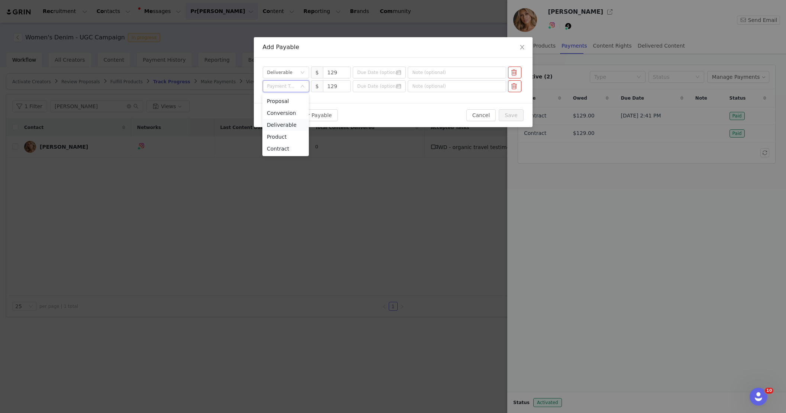
click at [296, 124] on li "Deliverable" at bounding box center [285, 125] width 46 height 12
click at [454, 73] on input "text" at bounding box center [457, 73] width 99 height 12
paste input "WD - jeans testimonial"
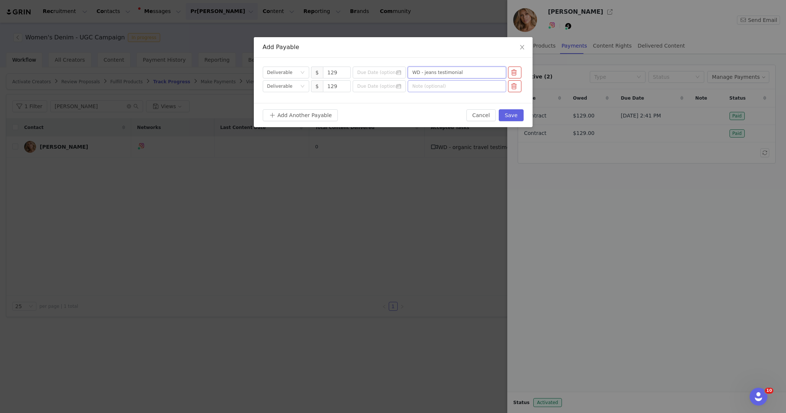
type input "WD - jeans testimonial"
click at [451, 88] on input "text" at bounding box center [457, 86] width 99 height 12
paste input "WD - jeans testimonial"
type input "WD - jeans testimonial"
click at [503, 118] on button "Save" at bounding box center [511, 115] width 25 height 12
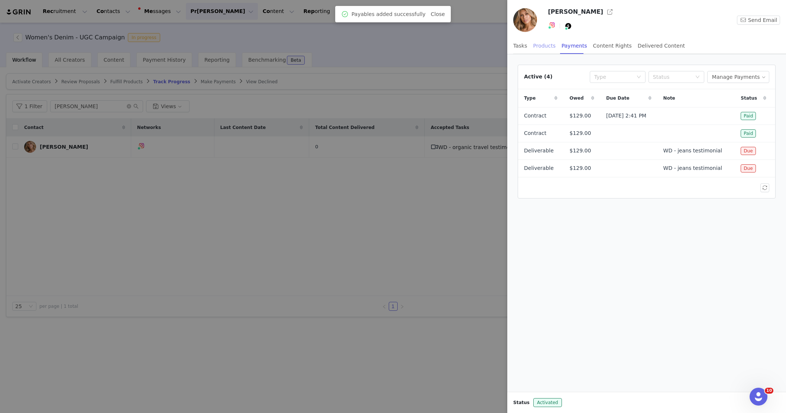
click at [554, 49] on div "Products" at bounding box center [544, 46] width 22 height 17
